Goal: Task Accomplishment & Management: Complete application form

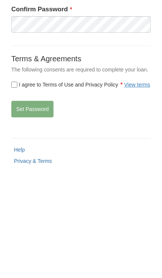
click at [9, 186] on div "I agree to Terms of Use and Privacy Policy View terms" at bounding box center [81, 190] width 151 height 8
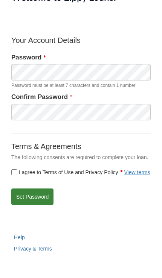
click at [40, 196] on button "Set Password" at bounding box center [32, 197] width 42 height 17
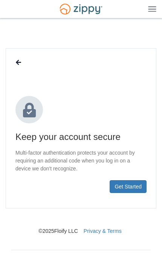
click at [135, 184] on button "Get Started" at bounding box center [128, 186] width 37 height 13
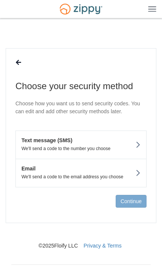
click at [137, 146] on icon at bounding box center [137, 145] width 5 height 8
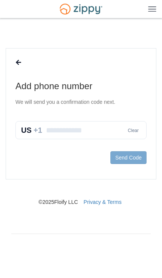
click at [89, 131] on input "text" at bounding box center [80, 130] width 131 height 18
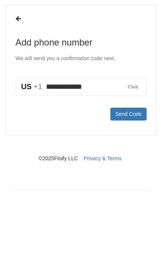
type input "**********"
click at [134, 151] on button "Send Code" at bounding box center [128, 157] width 36 height 13
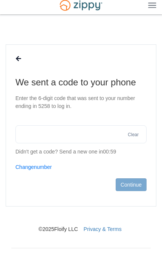
click at [107, 125] on input "text" at bounding box center [80, 134] width 131 height 18
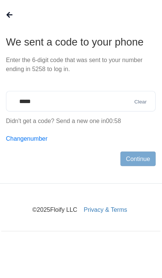
type input "******"
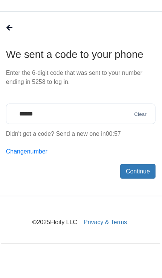
click at [129, 179] on button "Continue" at bounding box center [131, 185] width 31 height 13
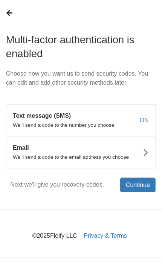
click at [122, 170] on p "We'll send a code to the email address you choose" at bounding box center [78, 172] width 125 height 5
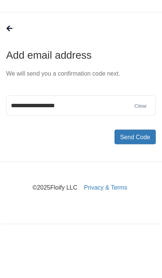
type input "**********"
click at [127, 151] on button "Send Code" at bounding box center [128, 157] width 36 height 13
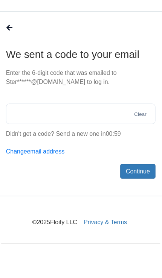
click at [69, 125] on input "text" at bounding box center [80, 134] width 131 height 18
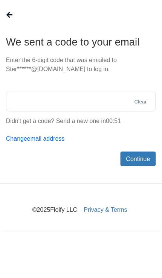
click at [35, 125] on input "text" at bounding box center [80, 134] width 131 height 18
paste input "******"
type input "******"
click at [126, 179] on button "Continue" at bounding box center [131, 185] width 31 height 13
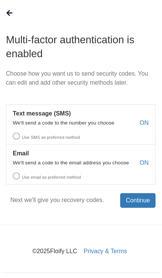
click at [18, 147] on label "Use SMS as preferred method" at bounding box center [81, 153] width 130 height 12
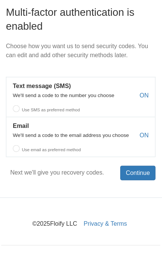
click at [16, 123] on label "Use SMS as preferred method" at bounding box center [81, 129] width 130 height 12
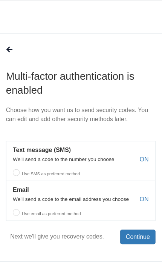
scroll to position [0, 0]
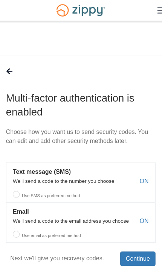
click at [16, 169] on label "Use SMS as preferred method" at bounding box center [81, 169] width 130 height 12
click at [127, 154] on button "Text message (SMS) We'll send a code to the number you choose ON Use SMS as pre…" at bounding box center [80, 160] width 131 height 35
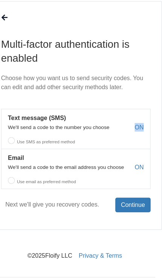
click at [55, 123] on label "Use SMS as preferred method" at bounding box center [81, 129] width 130 height 12
click at [16, 123] on label "Use SMS as preferred method" at bounding box center [81, 129] width 130 height 12
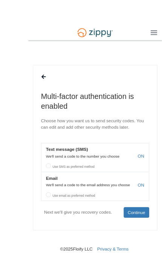
scroll to position [25, 0]
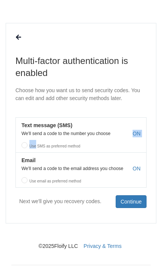
click at [93, 147] on label "Use SMS as preferred method" at bounding box center [81, 144] width 130 height 12
click at [139, 169] on span "ON" at bounding box center [137, 169] width 8 height 8
click at [136, 171] on span "ON" at bounding box center [137, 169] width 8 height 8
click at [27, 181] on label "Use email as preferred method" at bounding box center [81, 179] width 130 height 12
click at [26, 179] on label "Use email as preferred method" at bounding box center [81, 179] width 130 height 12
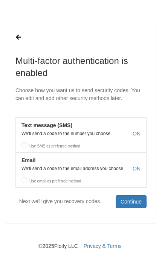
click at [136, 201] on button "Continue" at bounding box center [131, 201] width 31 height 13
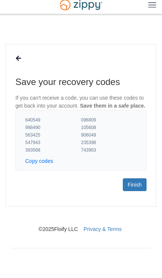
click at [50, 159] on button "Copy codes" at bounding box center [39, 161] width 28 height 8
click at [140, 184] on link "Finish" at bounding box center [135, 185] width 24 height 13
